Goal: Check status: Check status

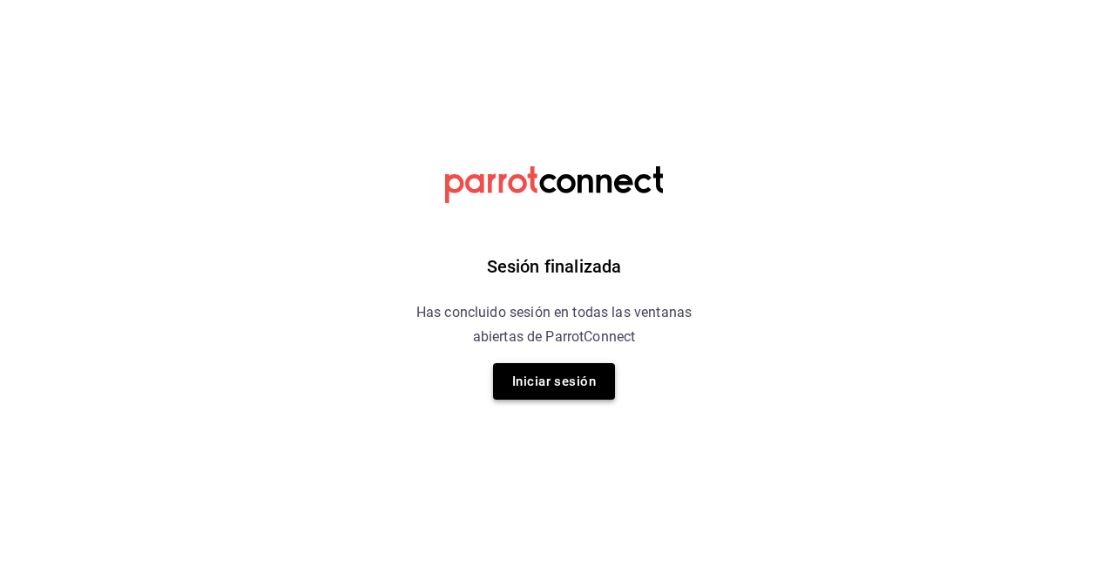
click at [578, 392] on button "Iniciar sesión" at bounding box center [554, 381] width 122 height 37
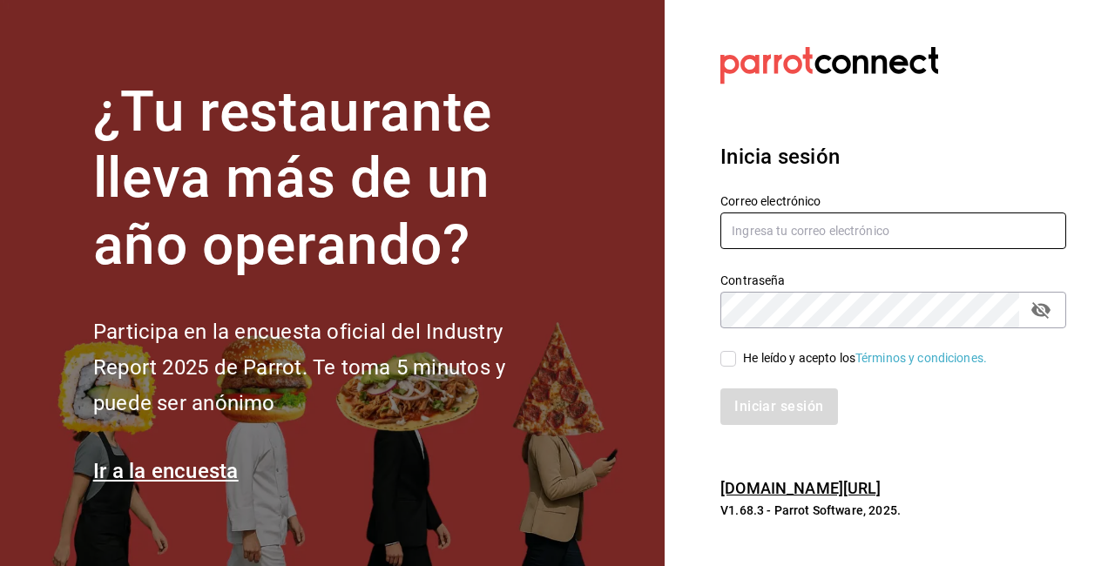
type input "[EMAIL_ADDRESS][DOMAIN_NAME]"
click at [777, 228] on input "[EMAIL_ADDRESS][DOMAIN_NAME]" at bounding box center [894, 231] width 346 height 37
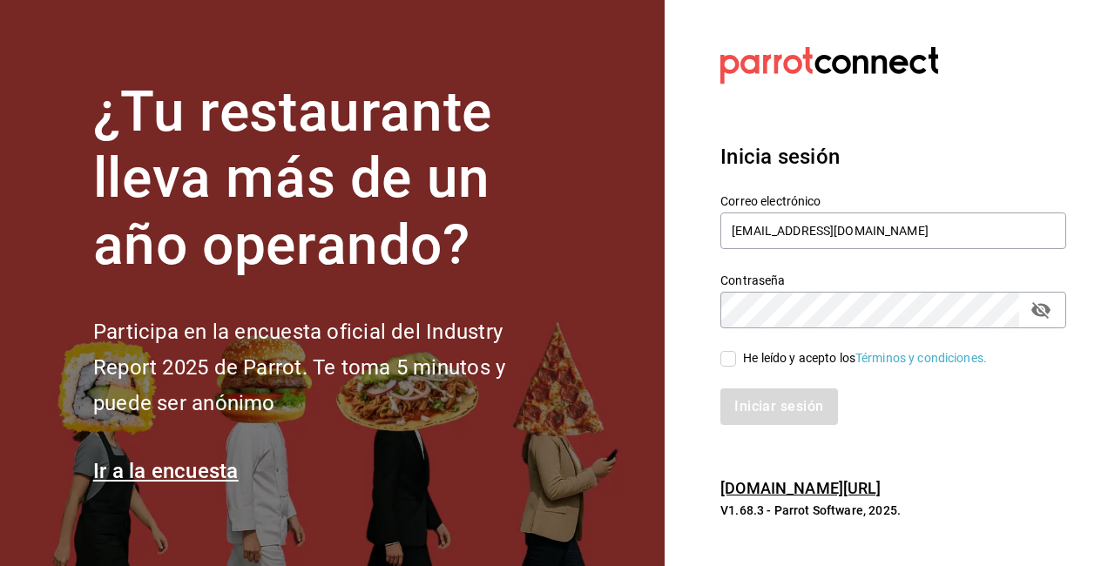
click at [728, 342] on div "He leído y acepto los Términos y condiciones." at bounding box center [883, 348] width 367 height 40
click at [724, 358] on input "He leído y acepto los Términos y condiciones." at bounding box center [729, 359] width 16 height 16
checkbox input "true"
click at [777, 418] on button "Iniciar sesión" at bounding box center [780, 407] width 118 height 37
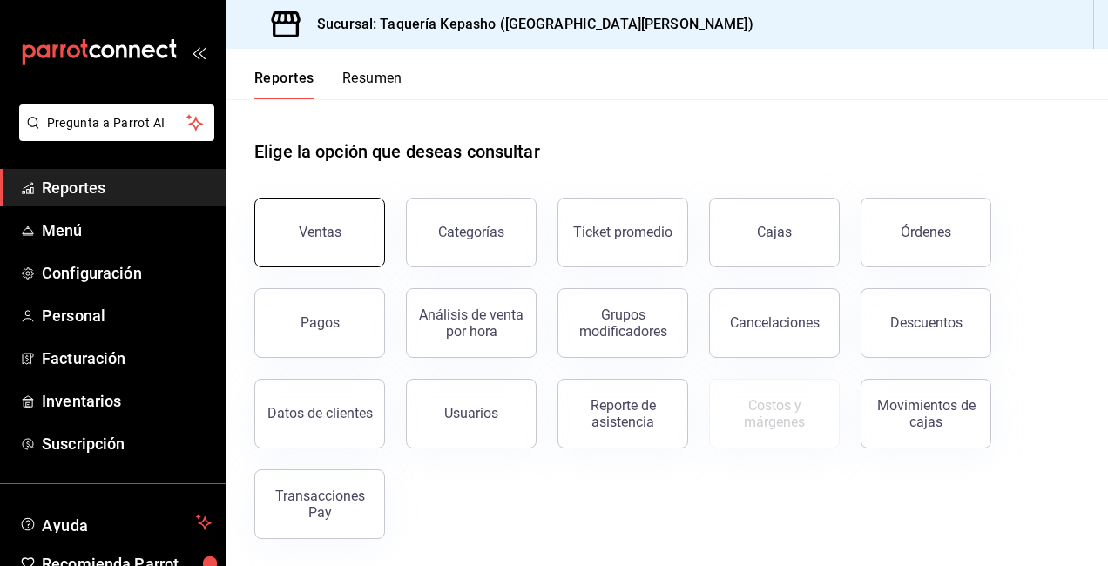
click at [323, 246] on button "Ventas" at bounding box center [319, 233] width 131 height 70
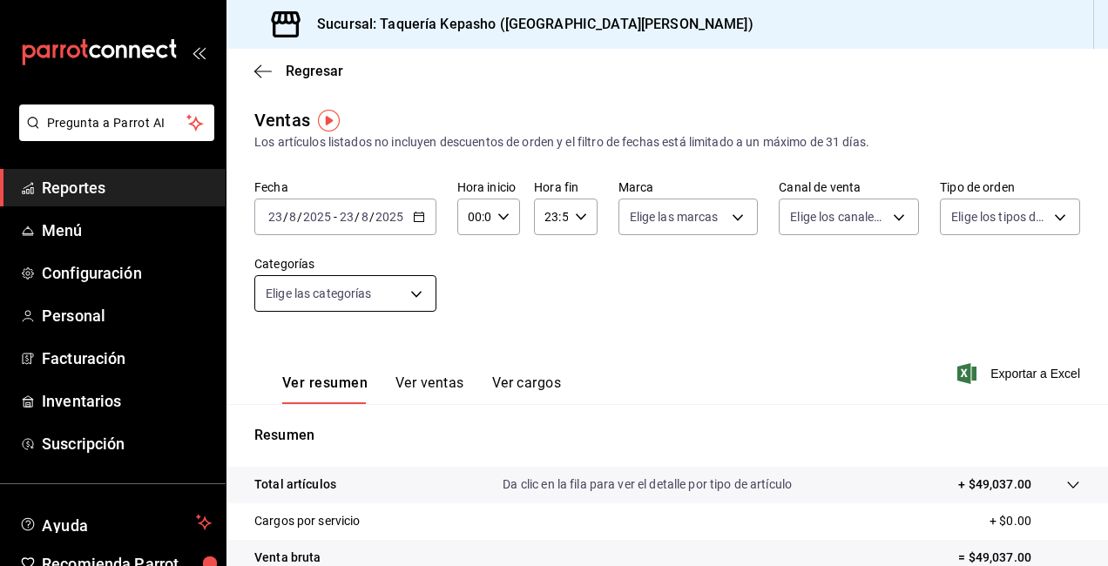
click at [423, 298] on body "Pregunta a Parrot AI Reportes Menú Configuración Personal Facturación Inventari…" at bounding box center [554, 283] width 1108 height 566
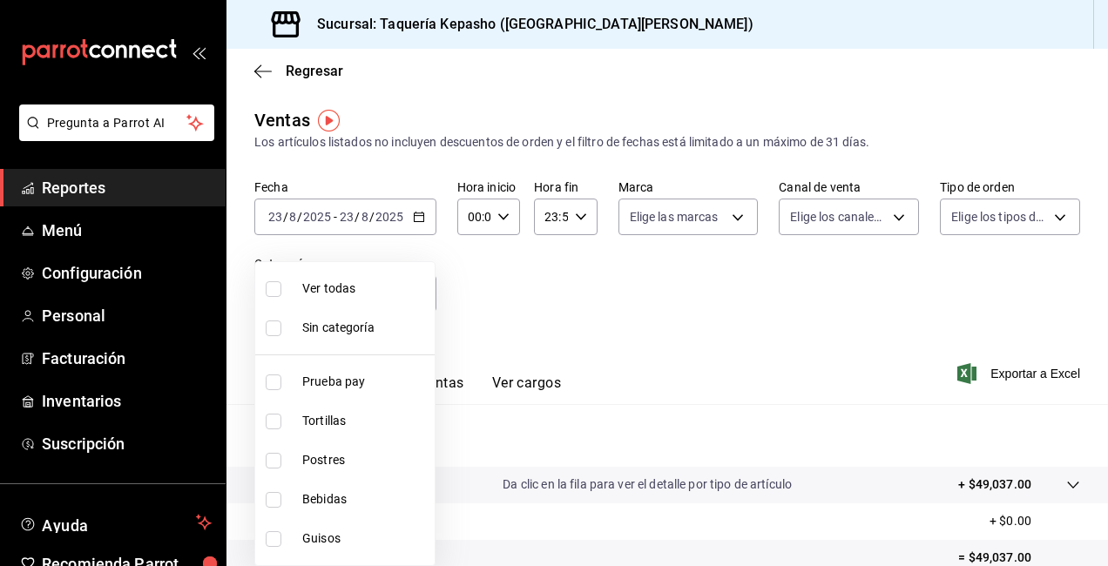
click at [611, 311] on div at bounding box center [554, 283] width 1108 height 566
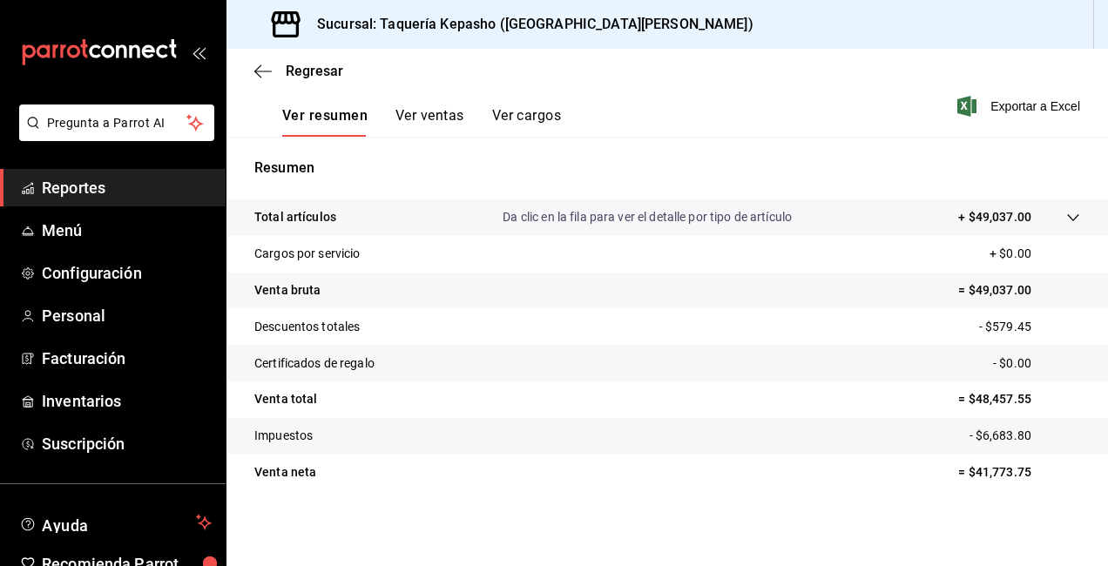
scroll to position [268, 0]
click at [425, 119] on button "Ver ventas" at bounding box center [430, 121] width 69 height 30
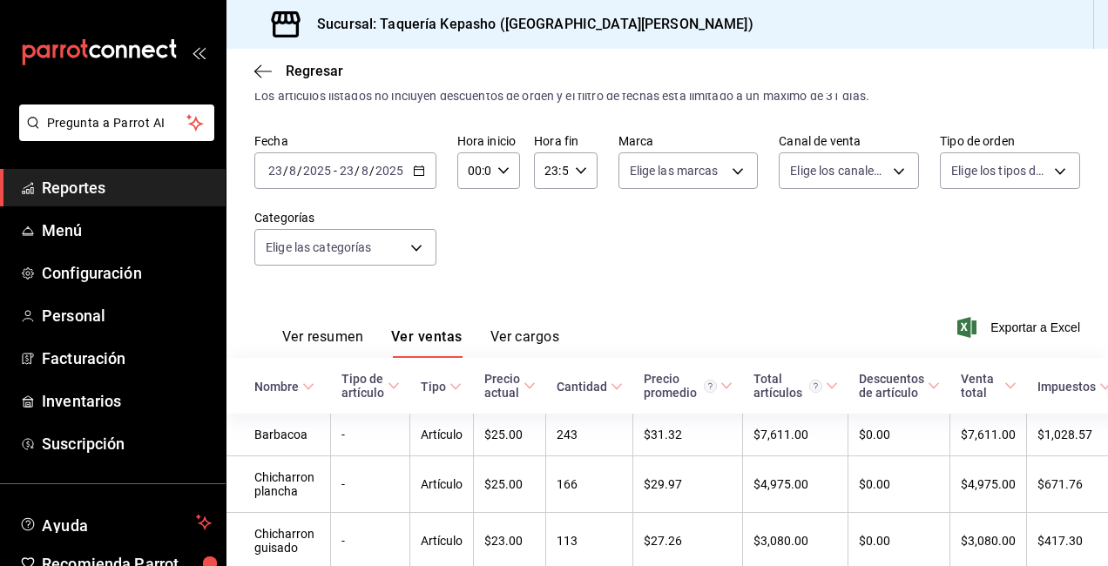
scroll to position [7, 0]
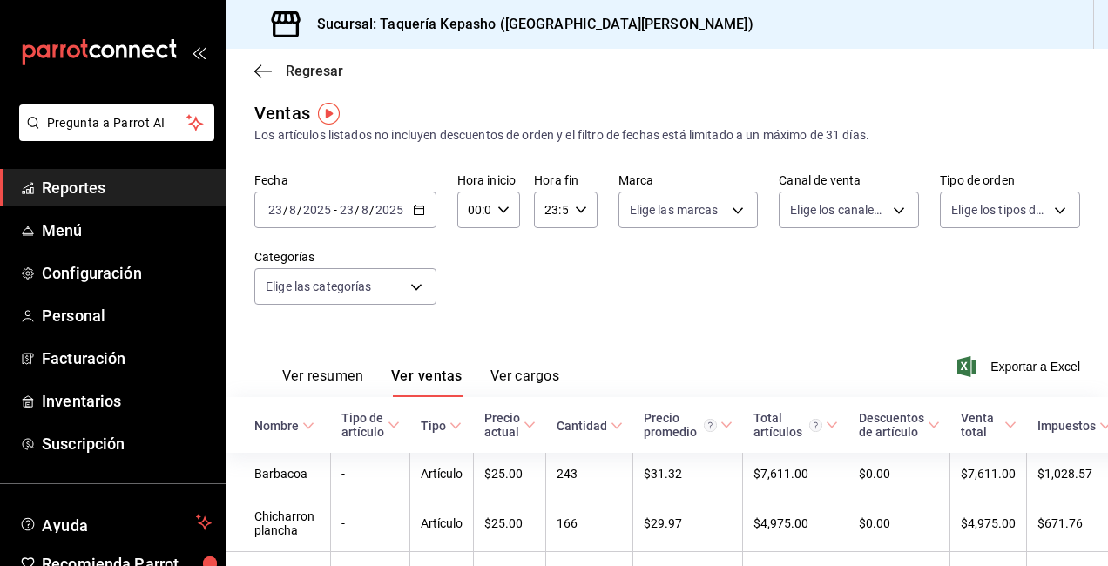
click at [305, 72] on span "Regresar" at bounding box center [315, 71] width 58 height 17
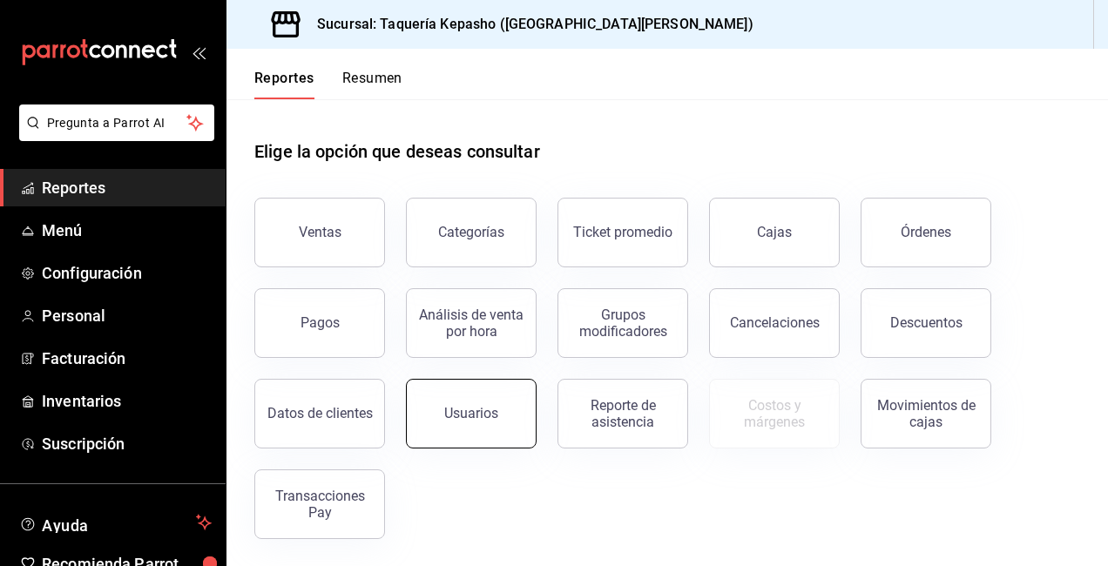
click at [509, 409] on button "Usuarios" at bounding box center [471, 414] width 131 height 70
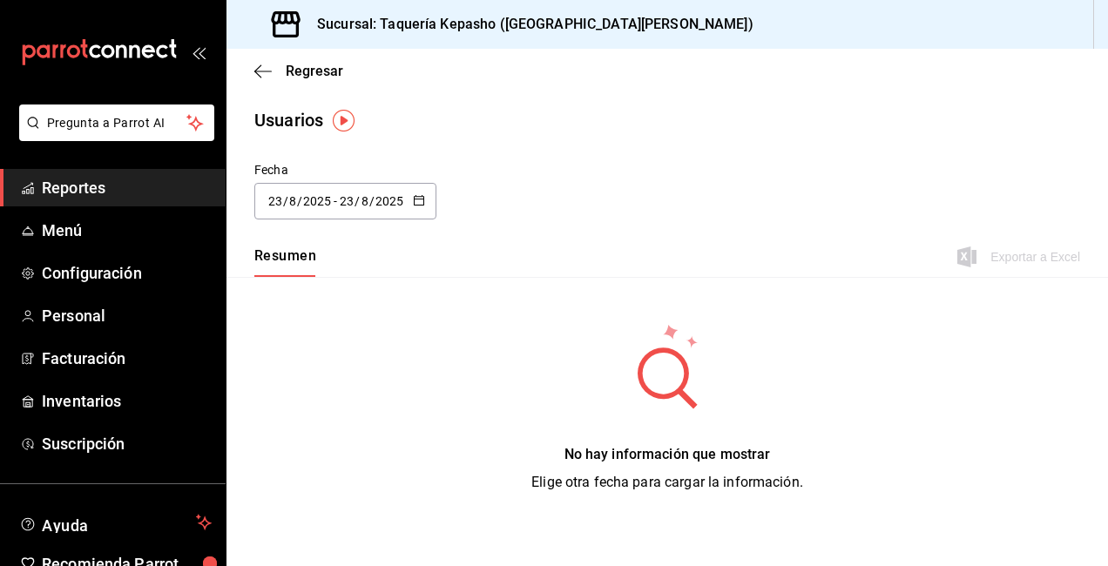
click at [414, 206] on button "button" at bounding box center [419, 201] width 12 height 15
click at [333, 254] on li "Hoy" at bounding box center [336, 256] width 165 height 39
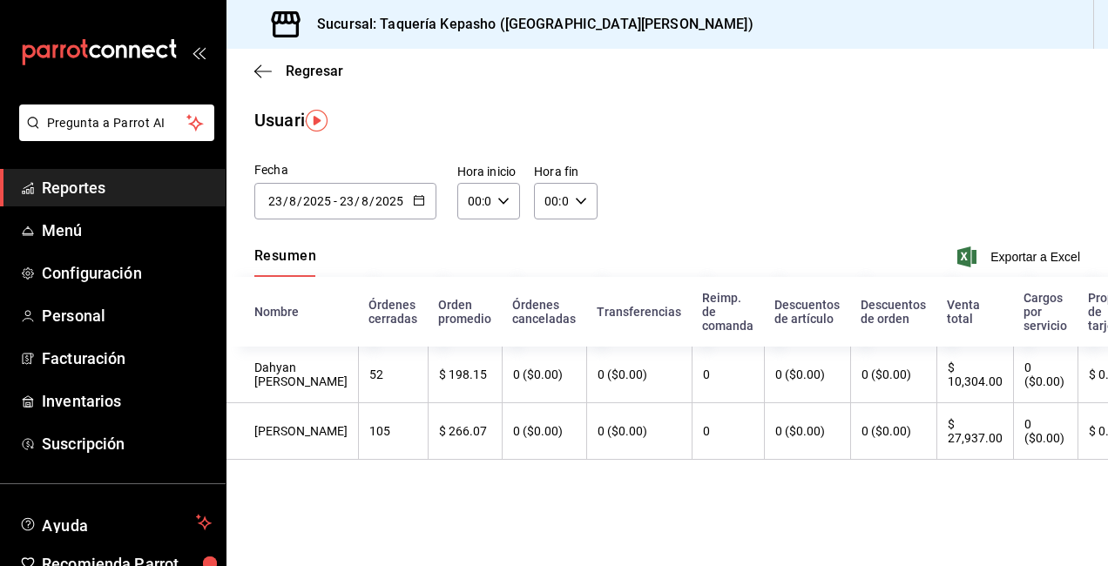
scroll to position [0, 58]
